Goal: Communication & Community: Participate in discussion

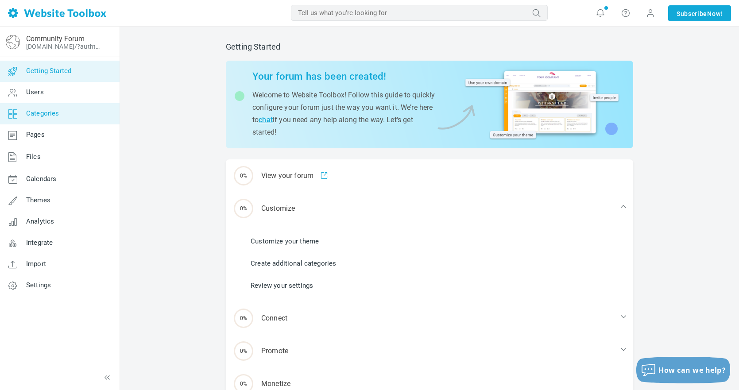
click at [51, 110] on span "Categories" at bounding box center [42, 113] width 33 height 8
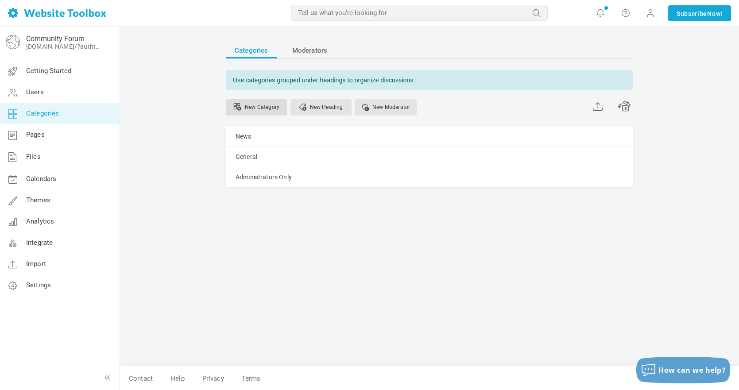
click at [262, 106] on link "New Category" at bounding box center [256, 107] width 61 height 16
click at [258, 108] on link "New Category" at bounding box center [256, 107] width 61 height 16
click at [263, 109] on link "New Category" at bounding box center [256, 107] width 61 height 16
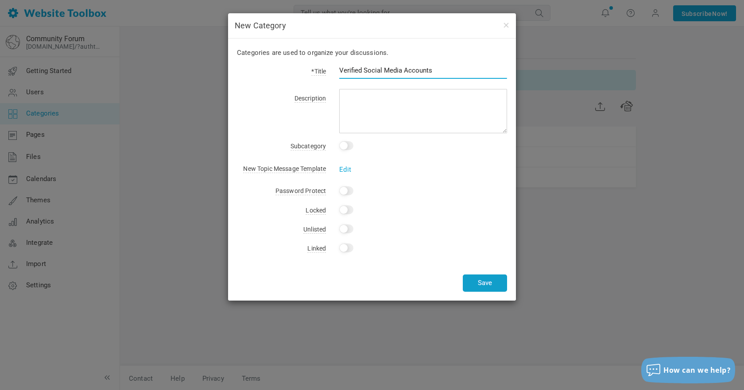
type input "Verified Social Media Accounts"
click at [473, 280] on button "Save" at bounding box center [485, 282] width 44 height 17
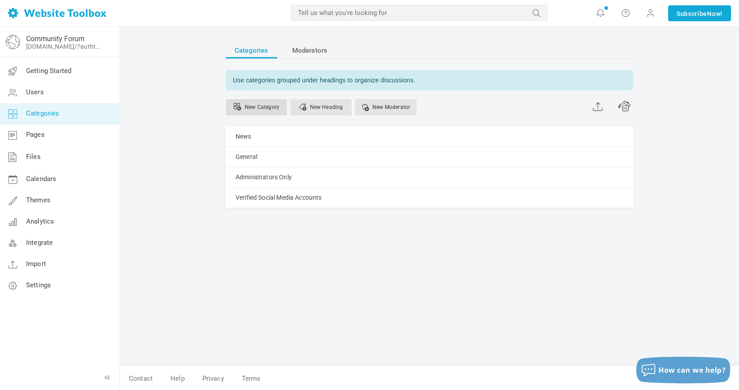
click at [264, 102] on link "New Category" at bounding box center [256, 107] width 61 height 16
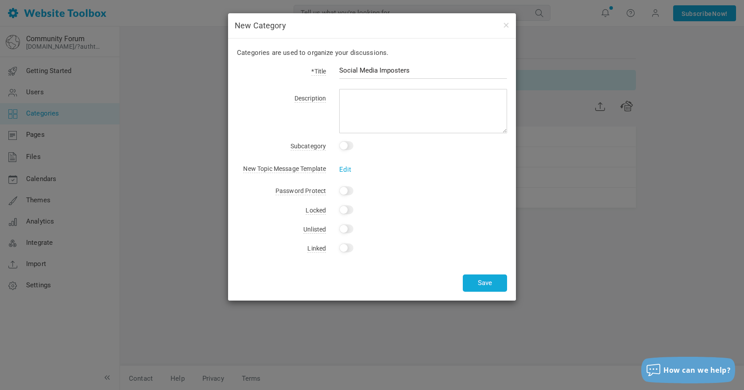
type input "Social Media Imposters"
click at [485, 282] on button "Save" at bounding box center [485, 282] width 44 height 17
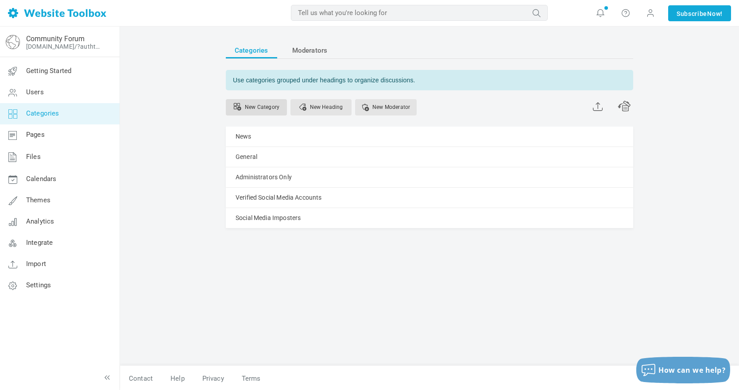
click at [250, 102] on link "New Category" at bounding box center [256, 107] width 61 height 16
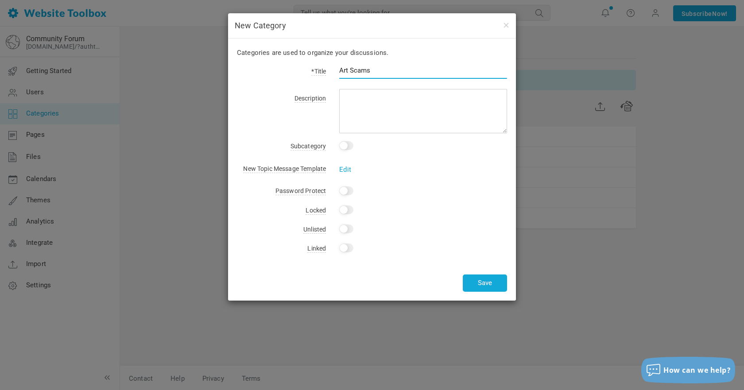
type input "Art Scams"
click at [485, 282] on button "Save" at bounding box center [485, 282] width 44 height 17
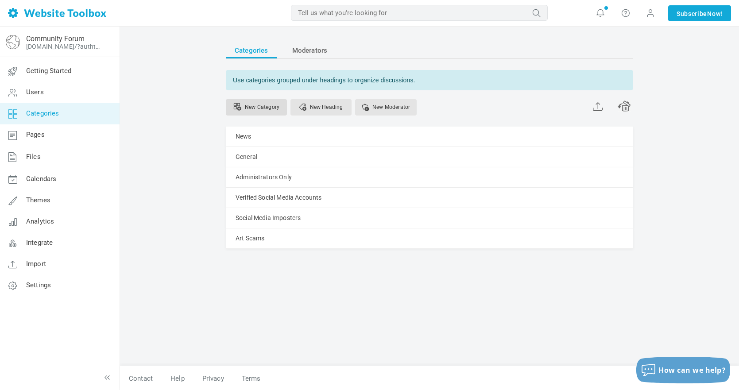
click at [256, 106] on link "New Category" at bounding box center [256, 107] width 61 height 16
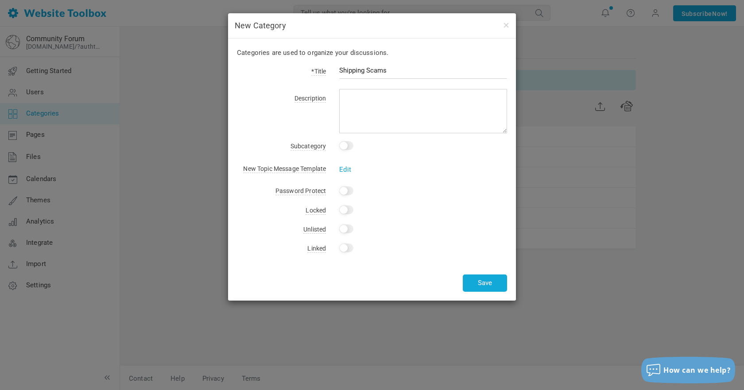
type input "Shipping Scams"
click at [485, 282] on button "Save" at bounding box center [485, 282] width 44 height 17
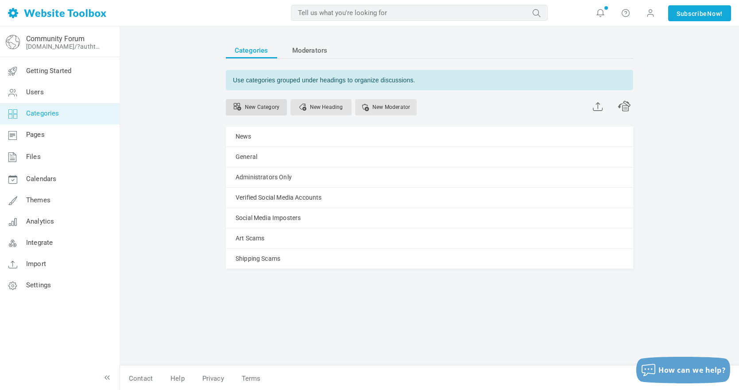
click at [254, 105] on link "New Category" at bounding box center [256, 107] width 61 height 16
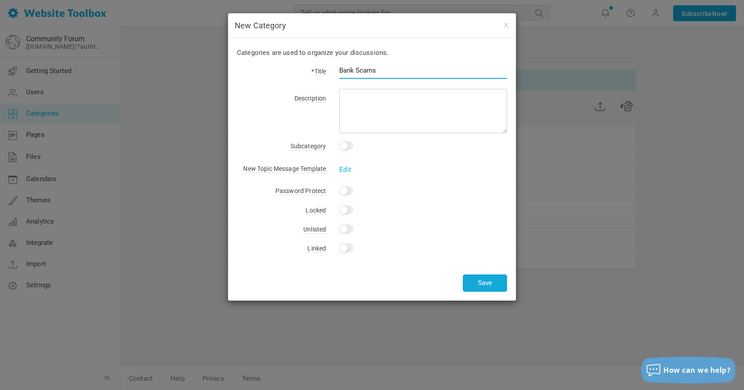
type input "Bank Scams"
click at [485, 282] on button "Save" at bounding box center [485, 282] width 44 height 17
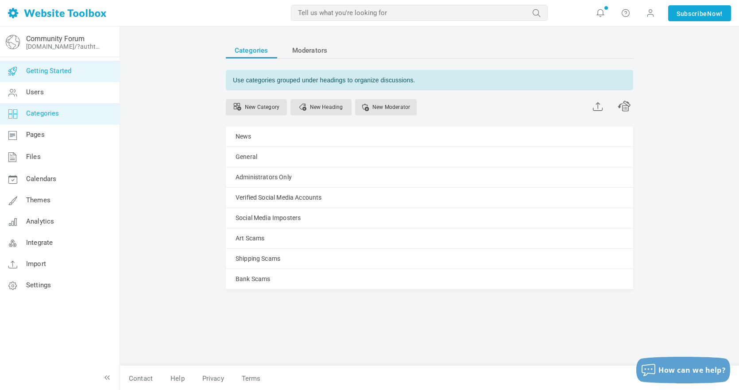
click at [74, 79] on link "Getting Started" at bounding box center [60, 71] width 120 height 21
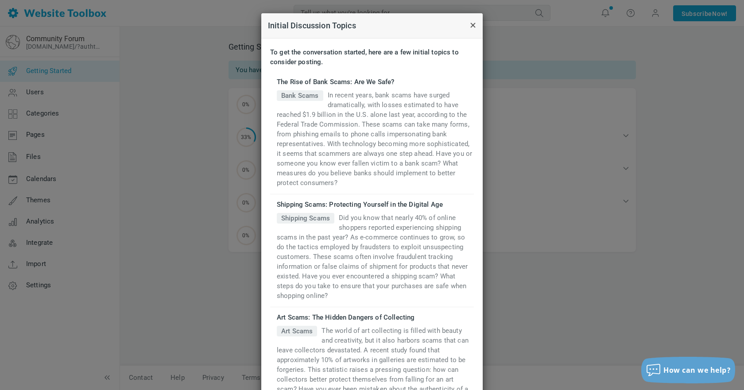
click at [476, 25] on button "button" at bounding box center [476, 25] width 0 height 10
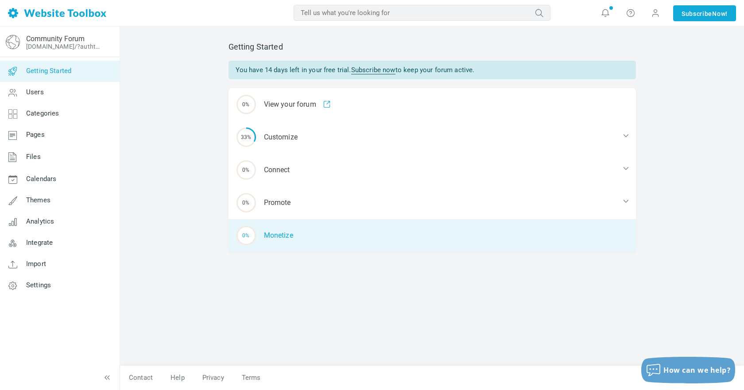
click at [286, 236] on div "0% Monetize" at bounding box center [431, 235] width 407 height 33
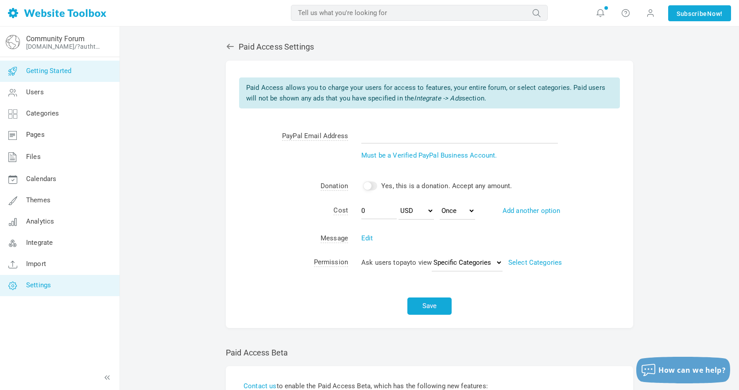
click at [56, 73] on span "Getting Started" at bounding box center [48, 71] width 45 height 8
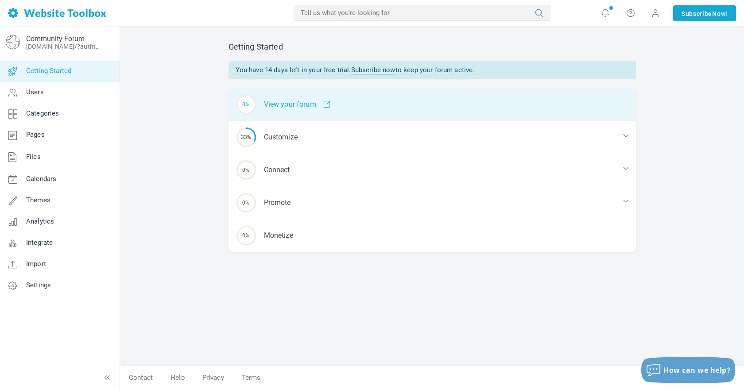
click at [282, 108] on div "0% View your forum" at bounding box center [431, 104] width 407 height 33
